Goal: Task Accomplishment & Management: Manage account settings

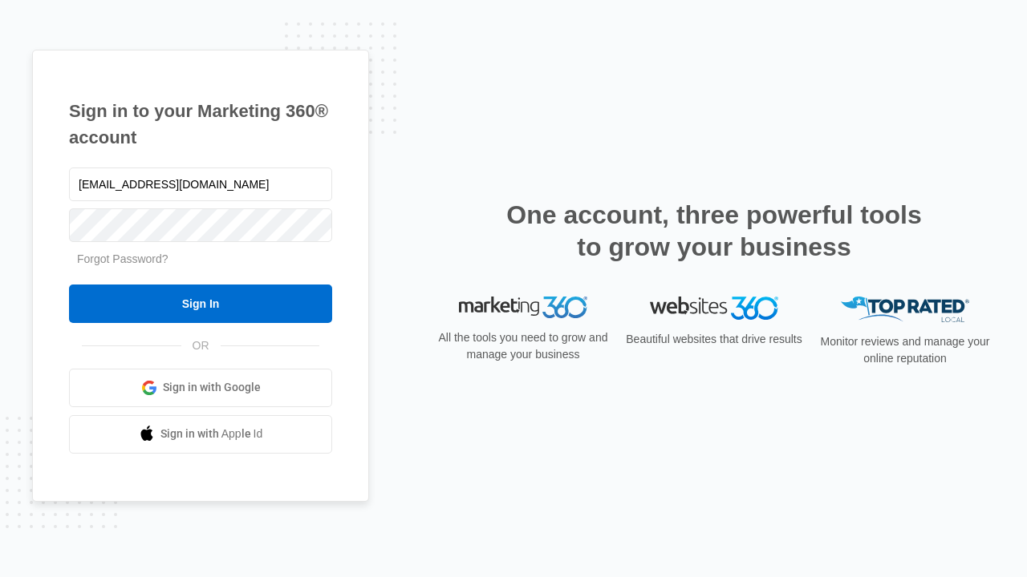
type input "dankie614@gmail.com"
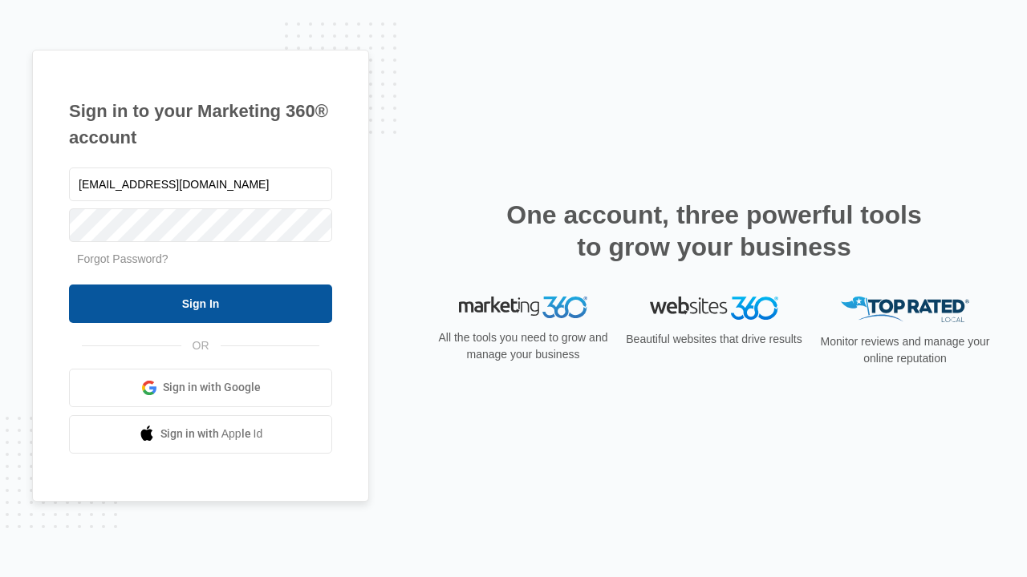
click at [200, 303] on input "Sign In" at bounding box center [200, 304] width 263 height 38
